Goal: Task Accomplishment & Management: Manage account settings

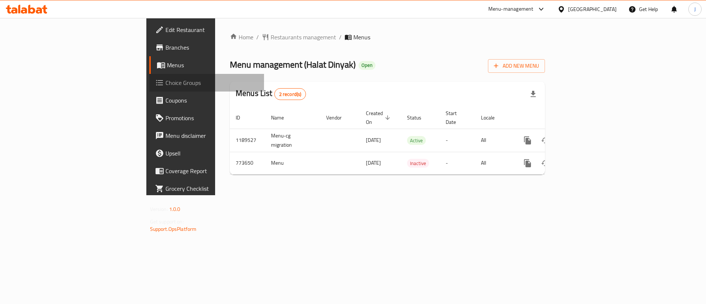
click at [165, 84] on span "Choice Groups" at bounding box center [211, 82] width 93 height 9
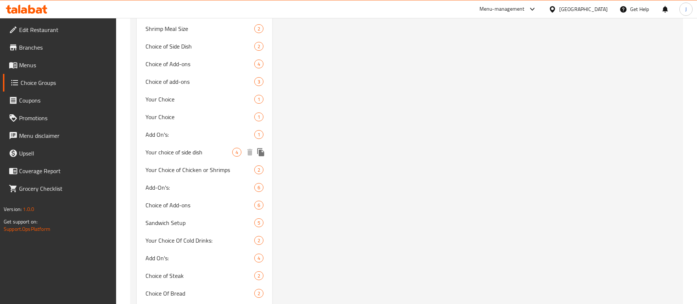
click at [184, 153] on span "Your choice of side dish" at bounding box center [189, 152] width 87 height 9
type input "Your choice of side dish"
type input "اختيارك من الطبق الجانبي"
type input "1"
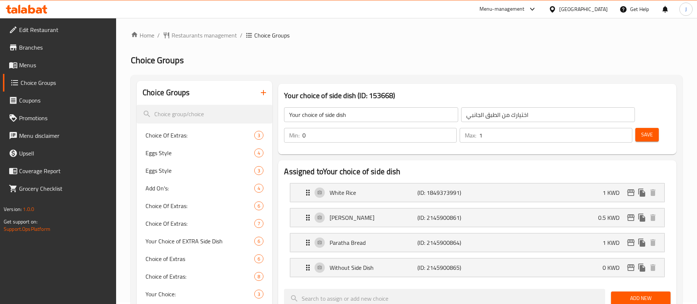
scroll to position [0, 0]
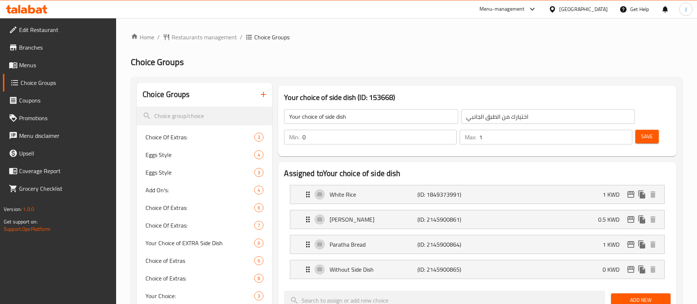
click at [594, 8] on div "[GEOGRAPHIC_DATA]" at bounding box center [583, 9] width 49 height 8
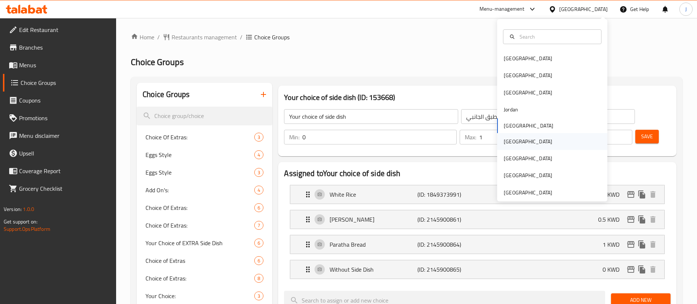
click at [518, 144] on div "[GEOGRAPHIC_DATA]" at bounding box center [552, 141] width 110 height 17
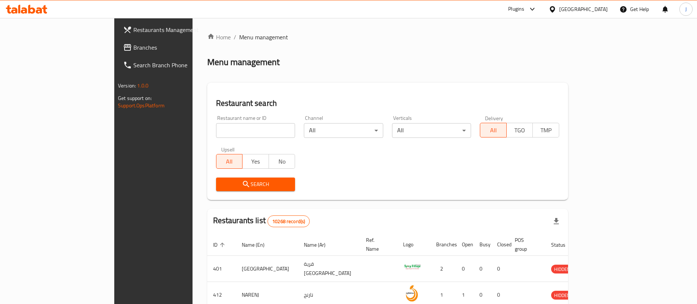
click at [216, 135] on input "search" at bounding box center [255, 130] width 79 height 15
paste input "Sadoon Cookies"
type input "Sadoon Cookies"
click button "Search" at bounding box center [255, 185] width 79 height 14
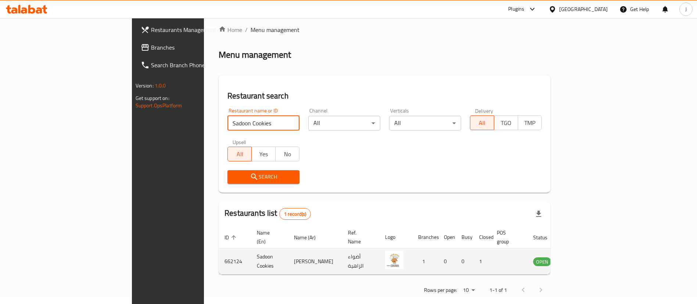
scroll to position [10, 0]
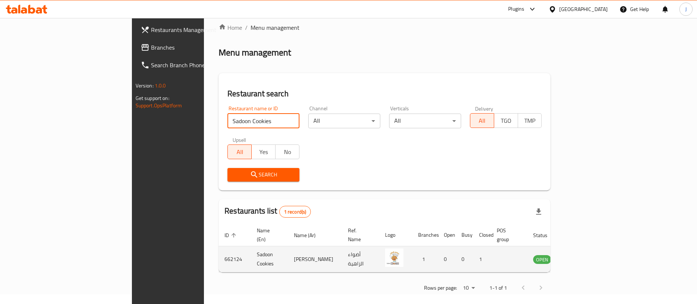
click at [591, 253] on td "enhanced table" at bounding box center [578, 259] width 25 height 26
click at [580, 257] on icon "enhanced table" at bounding box center [576, 260] width 8 height 6
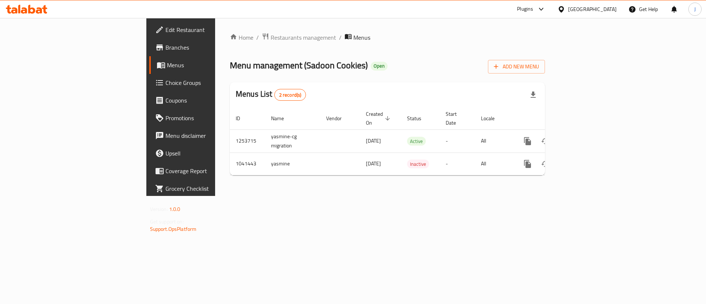
click at [167, 68] on span "Menus" at bounding box center [213, 65] width 92 height 9
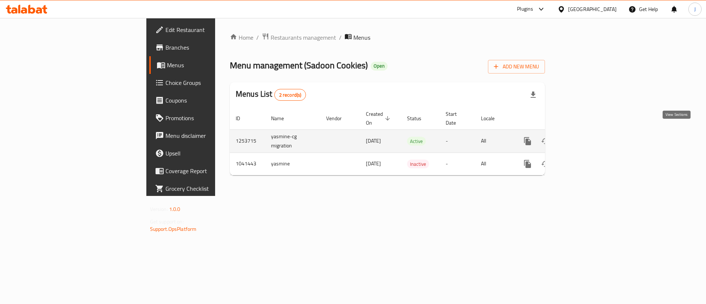
click at [589, 133] on link "enhanced table" at bounding box center [581, 141] width 18 height 18
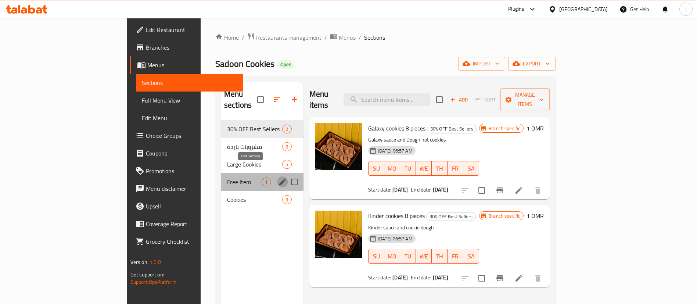
click at [279, 179] on icon "edit" at bounding box center [282, 182] width 7 height 7
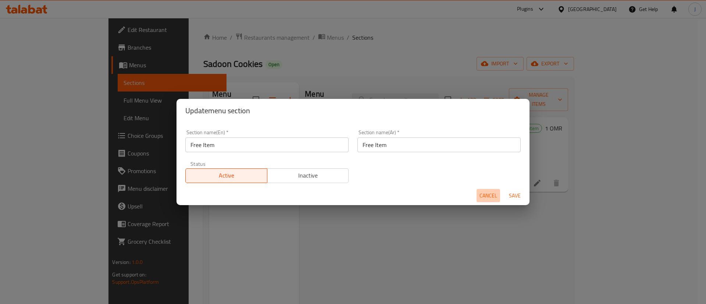
click at [493, 196] on span "Cancel" at bounding box center [488, 195] width 18 height 9
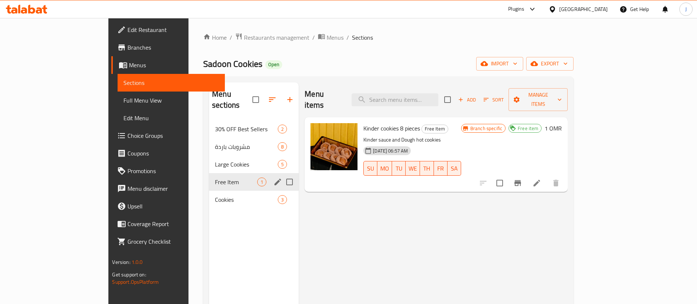
click at [397, 226] on div "Menu items Add Sort Manage items Kinder cookies 8 pieces Free Item Kinder sauce…" at bounding box center [433, 234] width 269 height 304
click at [215, 195] on span "Cookies" at bounding box center [236, 199] width 42 height 9
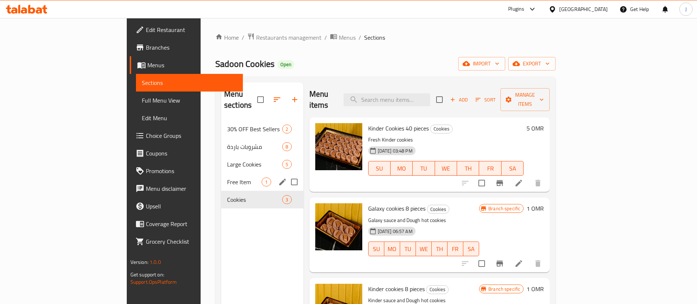
drag, startPoint x: 594, startPoint y: 7, endPoint x: 597, endPoint y: 12, distance: 5.8
click at [595, 7] on div "[GEOGRAPHIC_DATA]" at bounding box center [583, 9] width 49 height 8
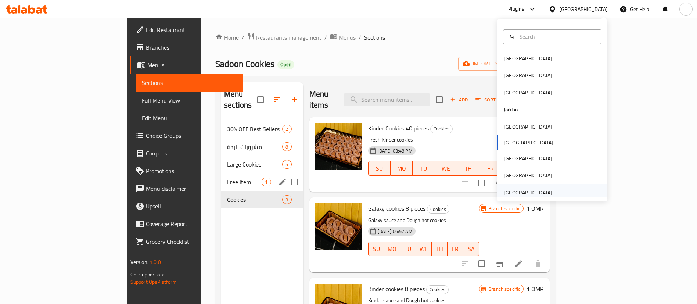
click at [521, 192] on div "[GEOGRAPHIC_DATA]" at bounding box center [528, 193] width 49 height 8
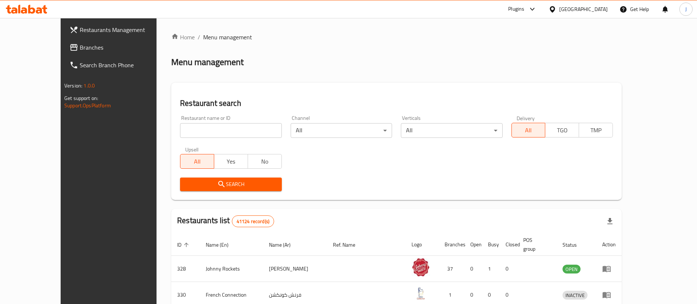
click at [180, 135] on input "search" at bounding box center [230, 130] width 101 height 15
paste input "Euro Thai Cafe"
type input "Euro Thai Cafe"
click button "Search" at bounding box center [230, 185] width 101 height 14
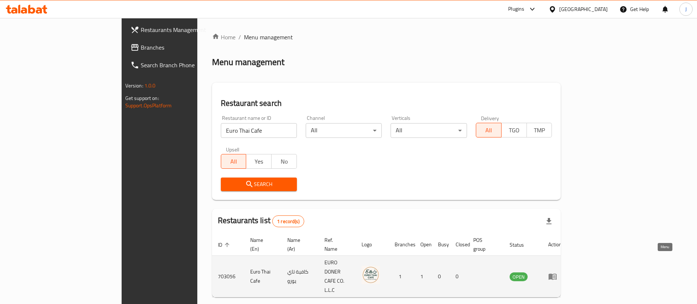
click at [557, 272] on icon "enhanced table" at bounding box center [552, 276] width 9 height 9
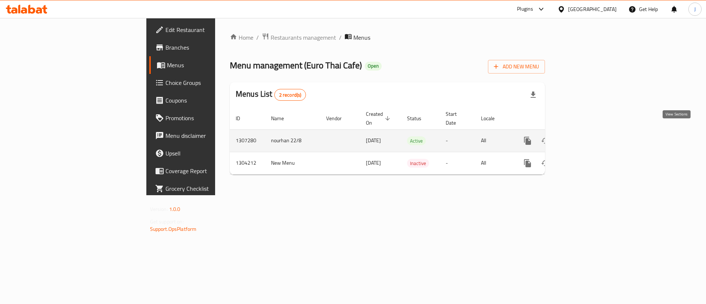
click at [584, 137] on icon "enhanced table" at bounding box center [580, 140] width 7 height 7
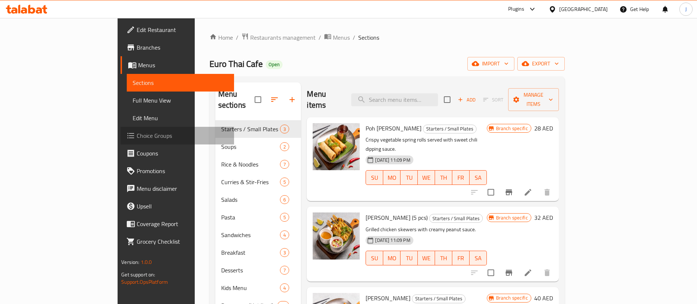
click at [137, 137] on span "Choice Groups" at bounding box center [183, 135] width 92 height 9
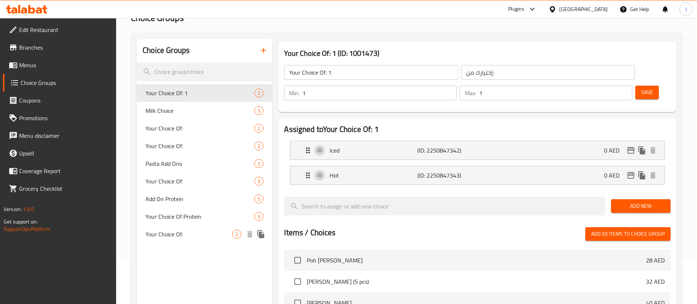
scroll to position [55, 0]
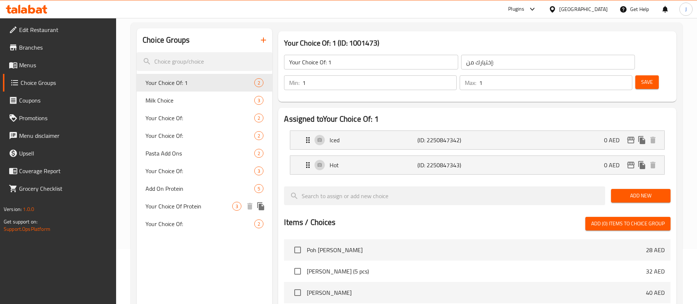
click at [189, 204] on span "Your Choice Of Protein" at bounding box center [189, 206] width 87 height 9
type input "Your Choice Of Protein"
type input "اختيارك بروتين"
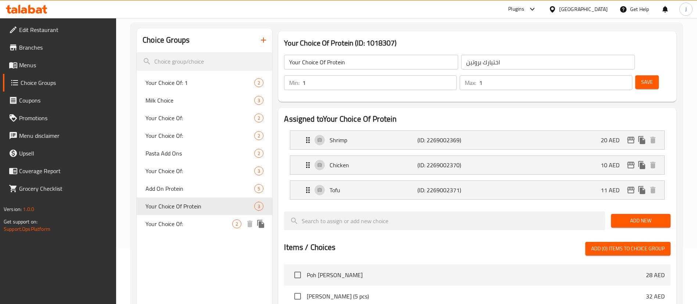
click at [177, 219] on span "Your Choice Of:" at bounding box center [189, 223] width 87 height 9
type input "Your Choice Of:"
type input "إختيارك من:"
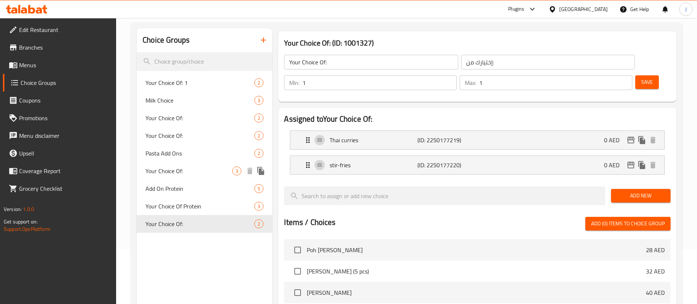
click at [174, 173] on span "Your Choice Of:" at bounding box center [189, 171] width 87 height 9
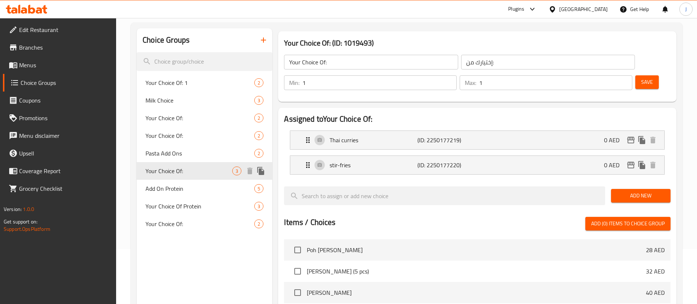
type input "0"
type input "3"
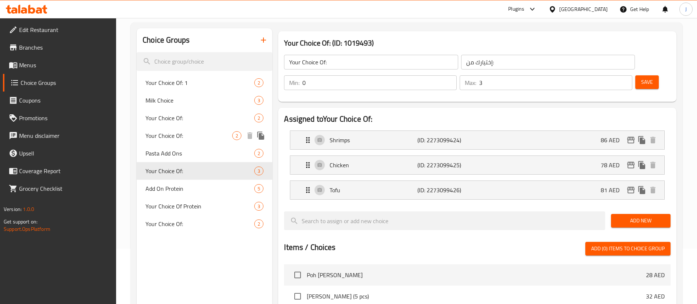
click at [178, 134] on span "Your Choice Of:" at bounding box center [189, 135] width 87 height 9
type input "1"
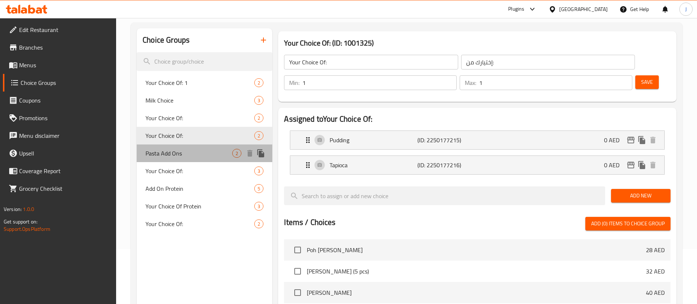
click at [179, 146] on div "Pasta Add Ons 2" at bounding box center [205, 153] width 136 height 18
type input "Pasta Add Ons"
type input "إضافات المعكرونة"
type input "0"
type input "2"
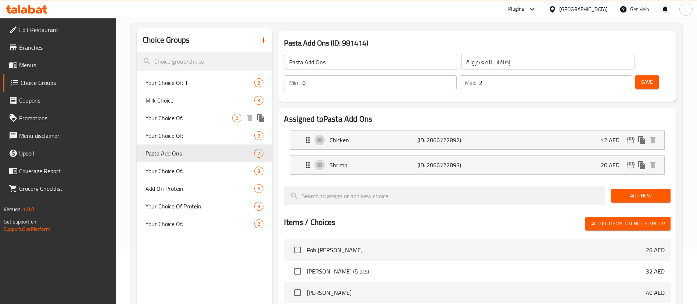
click at [180, 116] on span "Your Choice Of:" at bounding box center [189, 118] width 87 height 9
type input "Your Choice Of:"
type input "إختيارك من:"
type input "1"
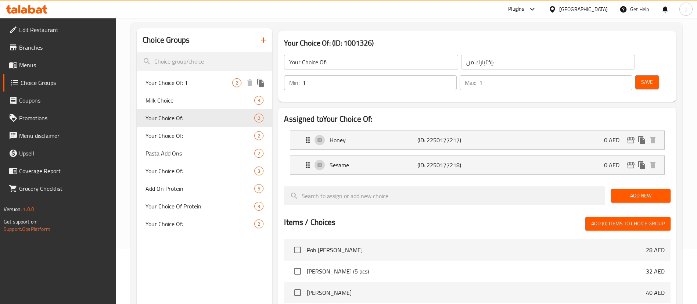
click at [199, 80] on span "Your Choice Of: 1" at bounding box center [189, 82] width 87 height 9
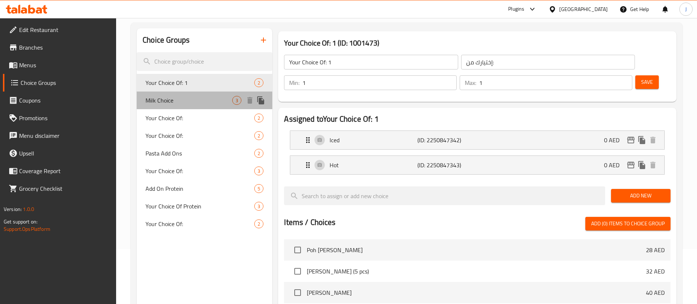
click at [183, 105] on div "Milk Choice 3" at bounding box center [205, 101] width 136 height 18
type input "Milk Choice"
type input "0"
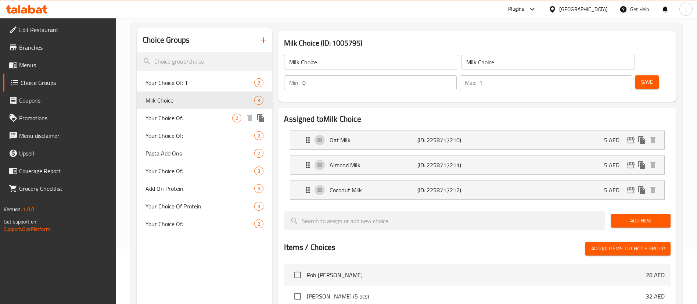
click at [182, 121] on span "Your Choice Of:" at bounding box center [189, 118] width 87 height 9
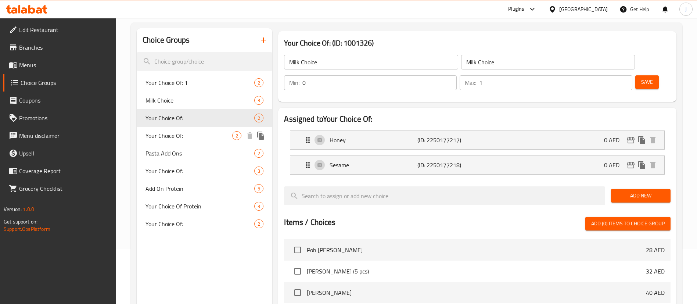
type input "Your Choice Of:"
type input "إختيارك من:"
type input "1"
click at [180, 145] on div "Pasta Add Ons 2" at bounding box center [205, 153] width 136 height 18
type input "Pasta Add Ons"
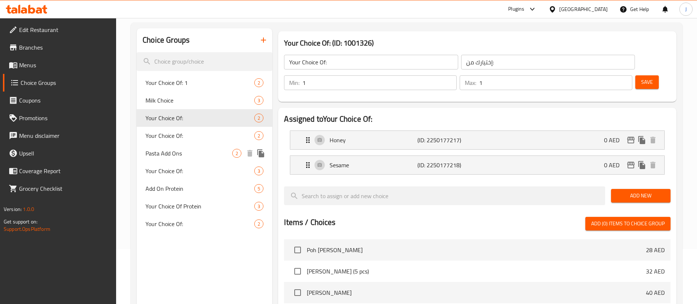
type input "إضافات المعكرونة"
type input "0"
type input "2"
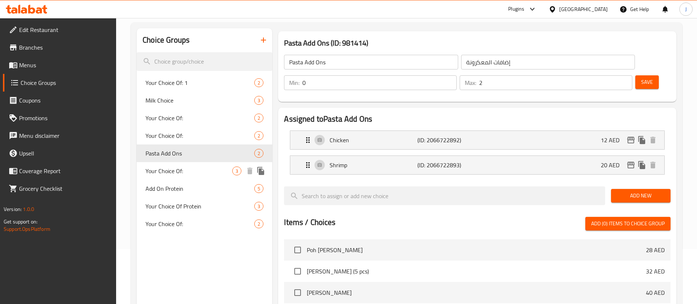
click at [174, 173] on span "Your Choice Of:" at bounding box center [189, 171] width 87 height 9
type input "Your Choice Of:"
type input "إختيارك من:"
type input "3"
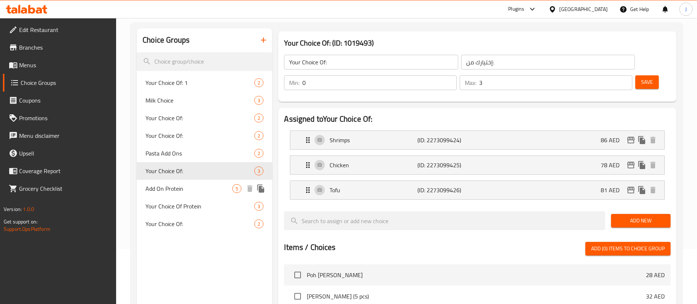
click at [168, 197] on div "Add On Protein 5" at bounding box center [205, 189] width 136 height 18
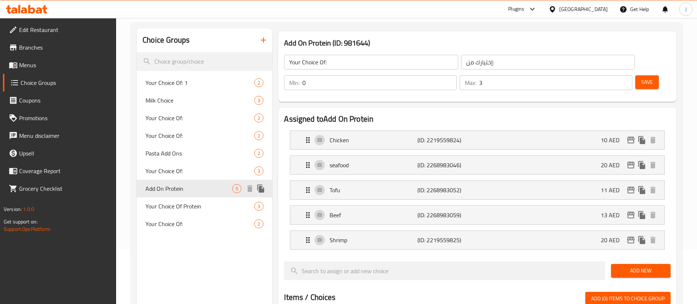
type input "Add On Protein"
type input "إضافة بروتين"
type input "0"
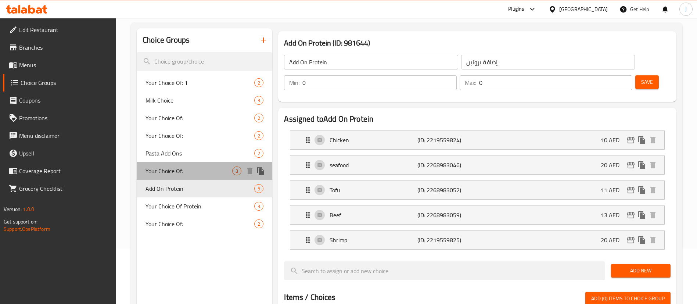
click at [187, 164] on div "Your Choice Of: 3" at bounding box center [205, 171] width 136 height 18
type input "Your Choice Of:"
type input "إختيارك من:"
type input "3"
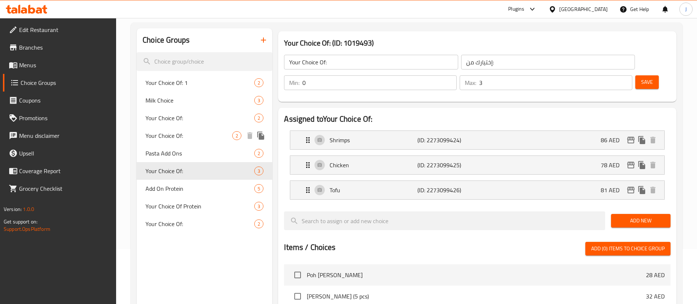
click at [176, 140] on span "Your Choice Of:" at bounding box center [189, 135] width 87 height 9
type input "1"
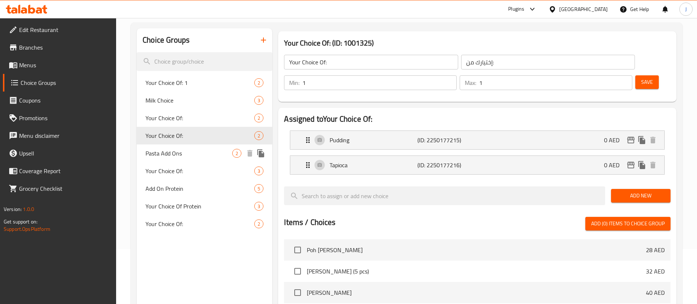
click at [176, 150] on span "Pasta Add Ons" at bounding box center [189, 153] width 87 height 9
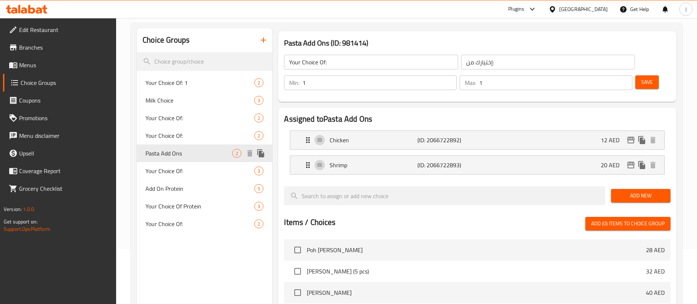
type input "Pasta Add Ons"
type input "إضافات المعكرونة"
type input "0"
type input "2"
click at [178, 174] on span "Your Choice Of:" at bounding box center [189, 171] width 87 height 9
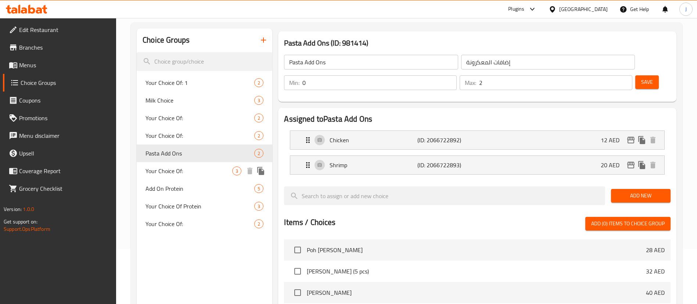
type input "Your Choice Of:"
type input "إختيارك من:"
type input "3"
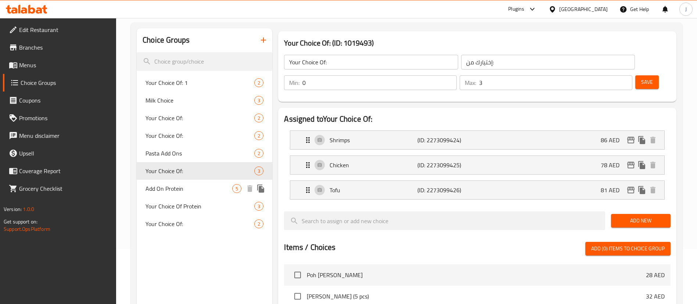
click at [177, 191] on span "Add On Protein" at bounding box center [189, 188] width 87 height 9
type input "Add On Protein"
type input "إضافة بروتين"
type input "0"
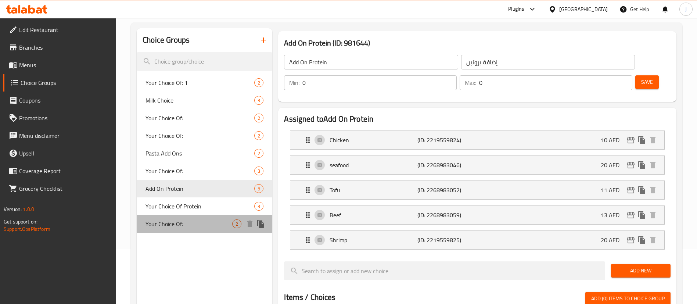
click at [173, 219] on span "Your Choice Of:" at bounding box center [189, 223] width 87 height 9
type input "Your Choice Of:"
type input "إختيارك من:"
type input "1"
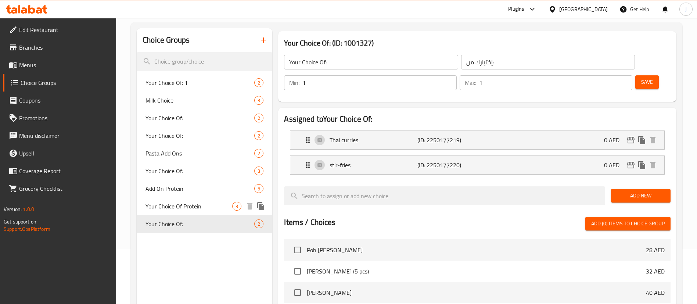
click at [175, 197] on div "Your Choice Of Protein 3" at bounding box center [205, 206] width 136 height 18
type input "Your Choice Of Protein"
type input "اختيارك بروتين"
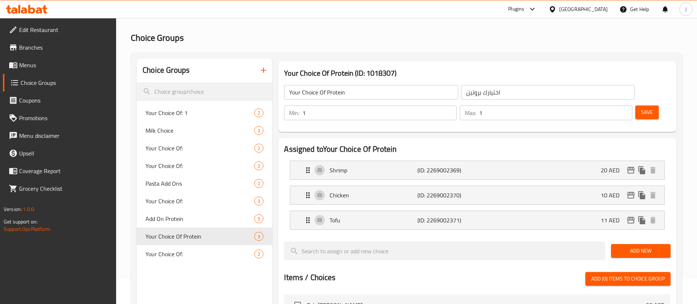
scroll to position [0, 0]
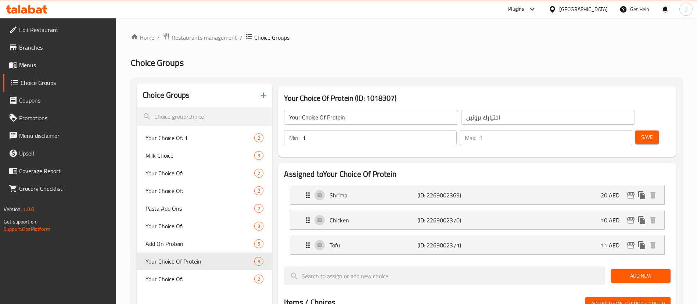
click at [354, 65] on h2 "Choice Groups" at bounding box center [407, 63] width 552 height 12
click at [26, 68] on span "Menus" at bounding box center [65, 65] width 92 height 9
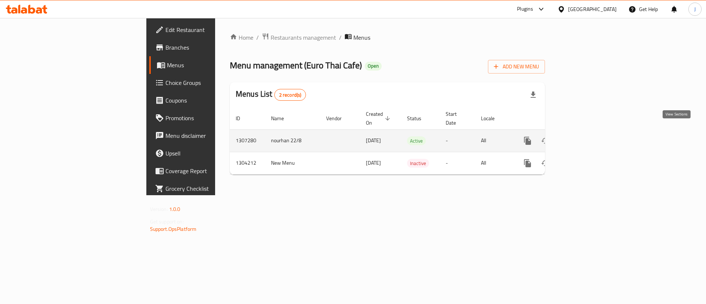
click at [585, 136] on icon "enhanced table" at bounding box center [580, 140] width 9 height 9
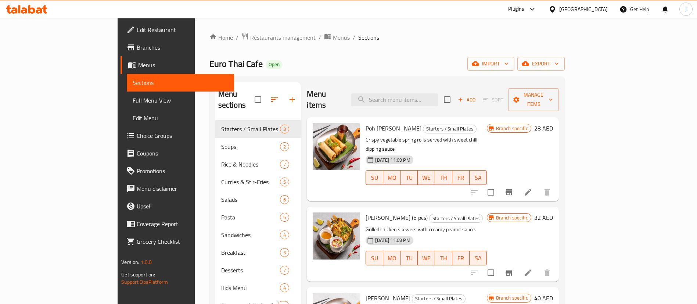
click at [133, 101] on span "Full Menu View" at bounding box center [181, 100] width 96 height 9
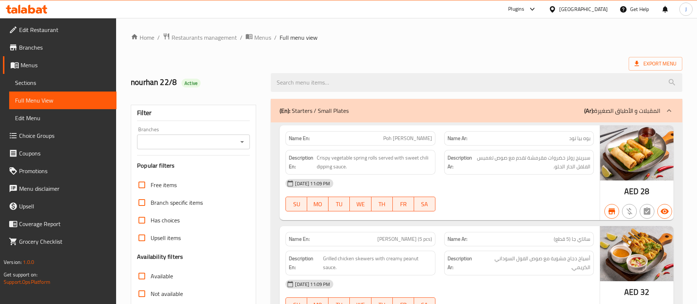
scroll to position [165, 0]
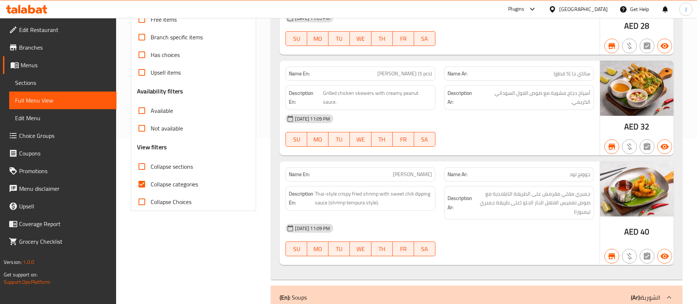
click at [142, 200] on input "Collapse Choices" at bounding box center [142, 202] width 18 height 18
checkbox input "true"
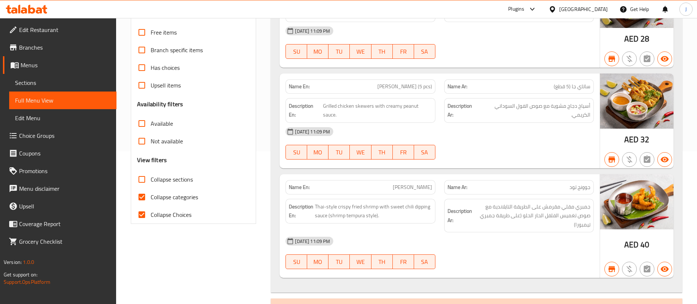
scroll to position [110, 0]
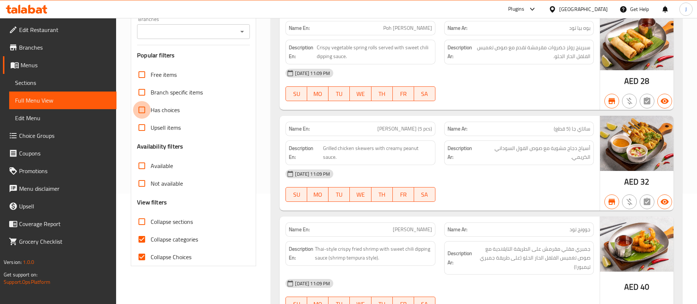
click at [142, 112] on input "Has choices" at bounding box center [142, 110] width 18 height 18
checkbox input "true"
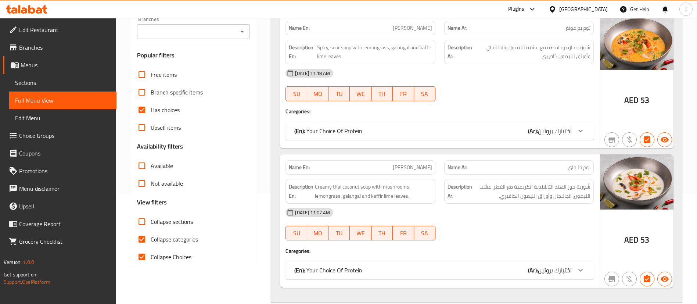
click at [523, 134] on div "(En): Your Choice Of Protein (Ar): اختيارك بروتين" at bounding box center [433, 130] width 278 height 9
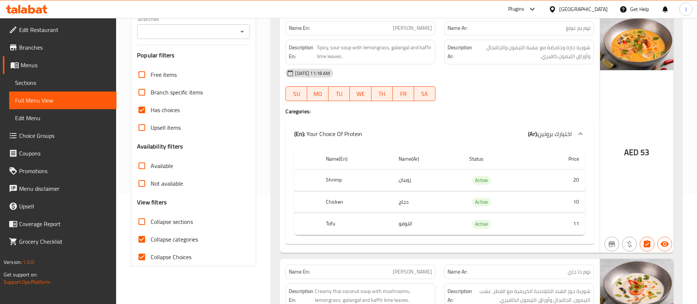
click at [142, 237] on input "Collapse categories" at bounding box center [142, 239] width 18 height 18
checkbox input "false"
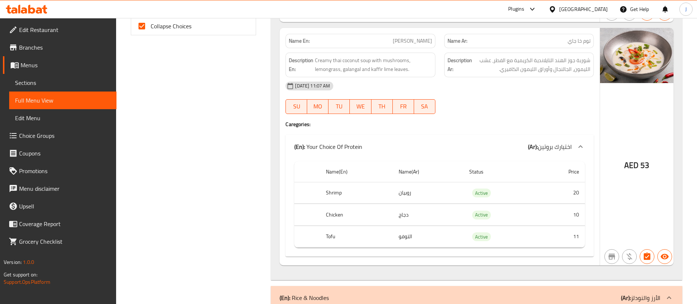
scroll to position [331, 0]
